Goal: Information Seeking & Learning: Learn about a topic

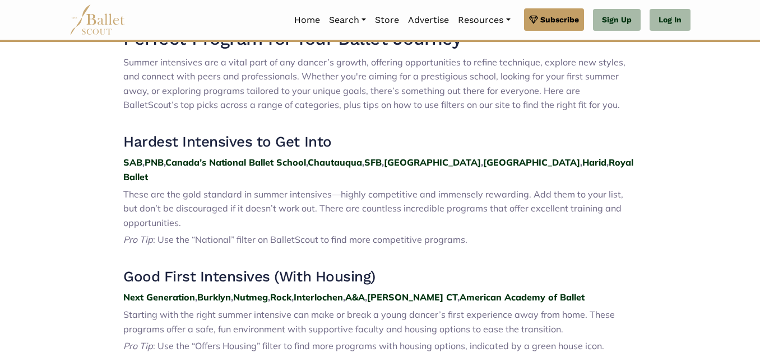
scroll to position [366, 0]
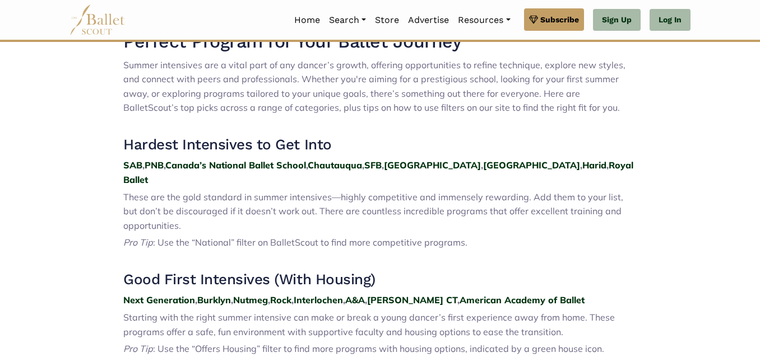
click at [410, 202] on span "These are the gold standard in summer intensives—highly competitive and immense…" at bounding box center [373, 212] width 500 height 40
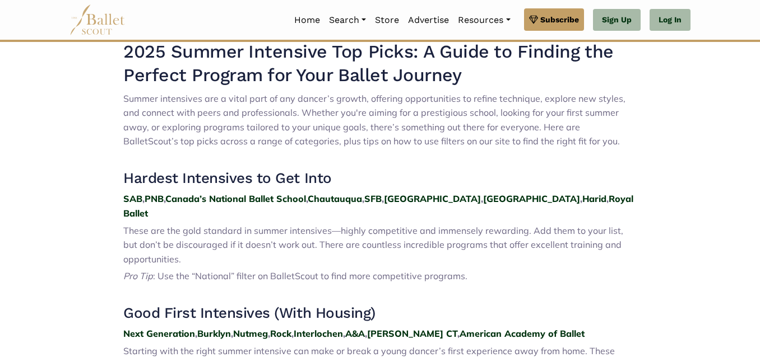
scroll to position [328, 0]
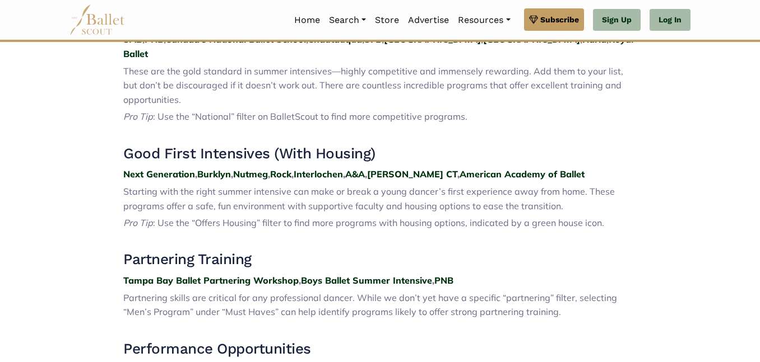
scroll to position [488, 0]
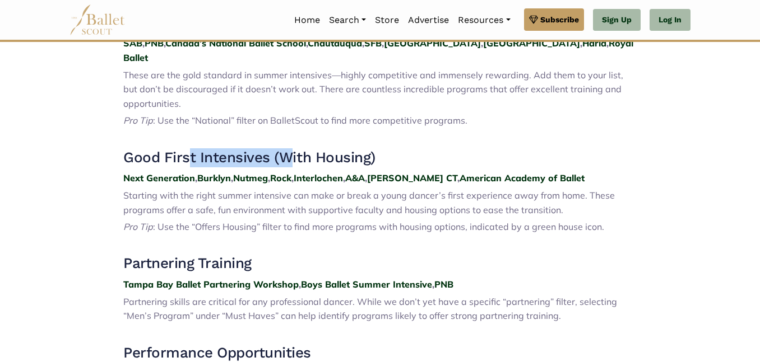
drag, startPoint x: 189, startPoint y: 142, endPoint x: 287, endPoint y: 138, distance: 98.1
click at [287, 148] on h3 "Good First Intensives (With Housing)" at bounding box center [379, 157] width 513 height 19
click at [417, 131] on p at bounding box center [379, 138] width 513 height 15
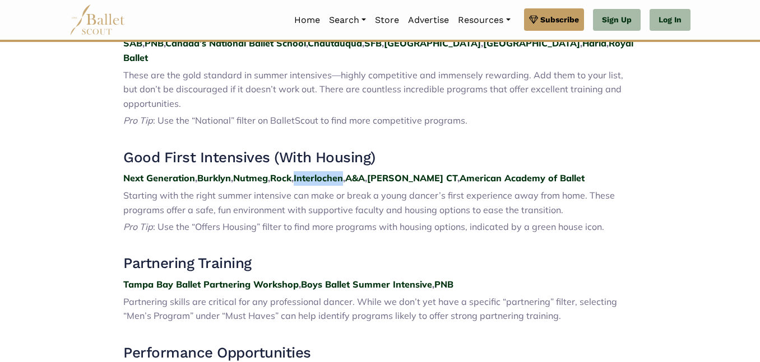
drag, startPoint x: 302, startPoint y: 161, endPoint x: 351, endPoint y: 164, distance: 49.3
click at [351, 171] on p "Next Generation , Burklyn , Nutmeg , Rock , Interlochen , A&A , John Cranko CT …" at bounding box center [379, 178] width 513 height 15
click at [389, 190] on span "Starting with the right summer intensive can make or break a young dancer’s fir…" at bounding box center [368, 203] width 491 height 26
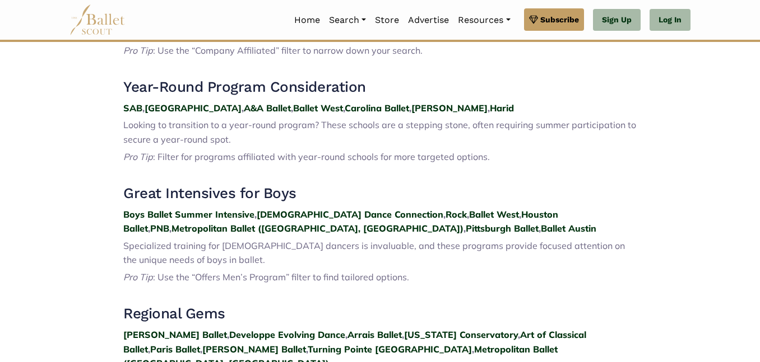
scroll to position [970, 0]
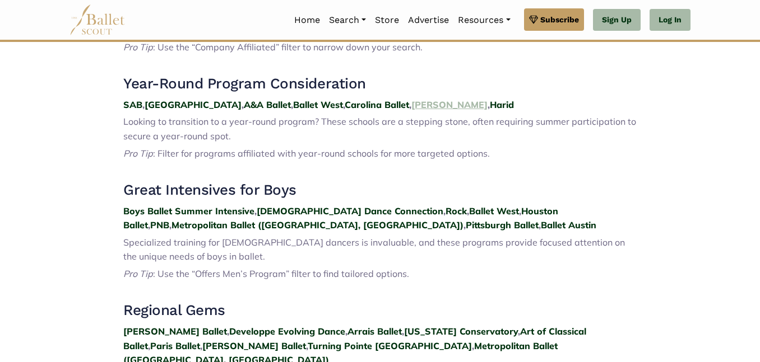
click at [411, 99] on strong "Ellison" at bounding box center [449, 104] width 76 height 11
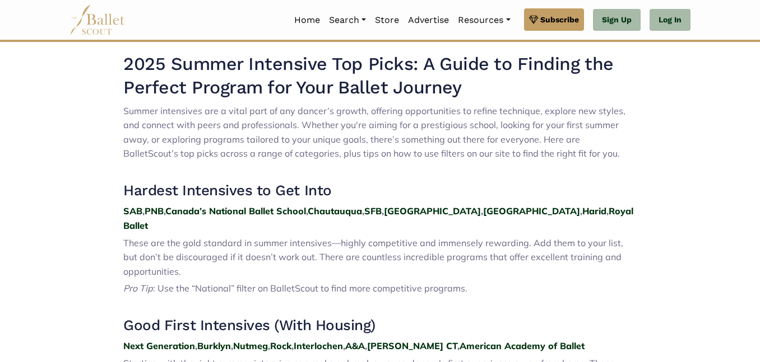
scroll to position [327, 0]
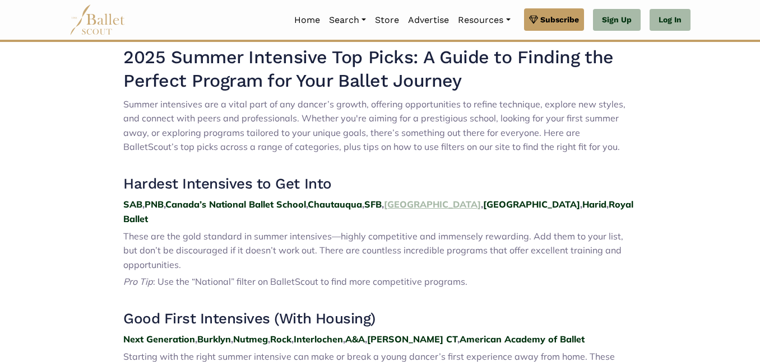
click at [409, 207] on strong "Houston" at bounding box center [432, 204] width 97 height 11
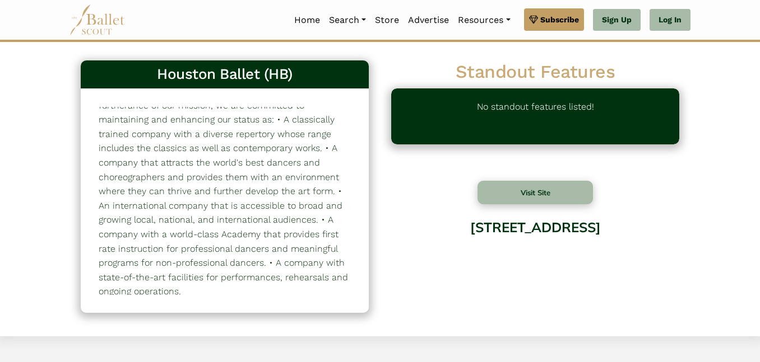
scroll to position [53, 0]
click at [546, 201] on button "Visit Site" at bounding box center [534, 193] width 115 height 24
